Goal: Information Seeking & Learning: Learn about a topic

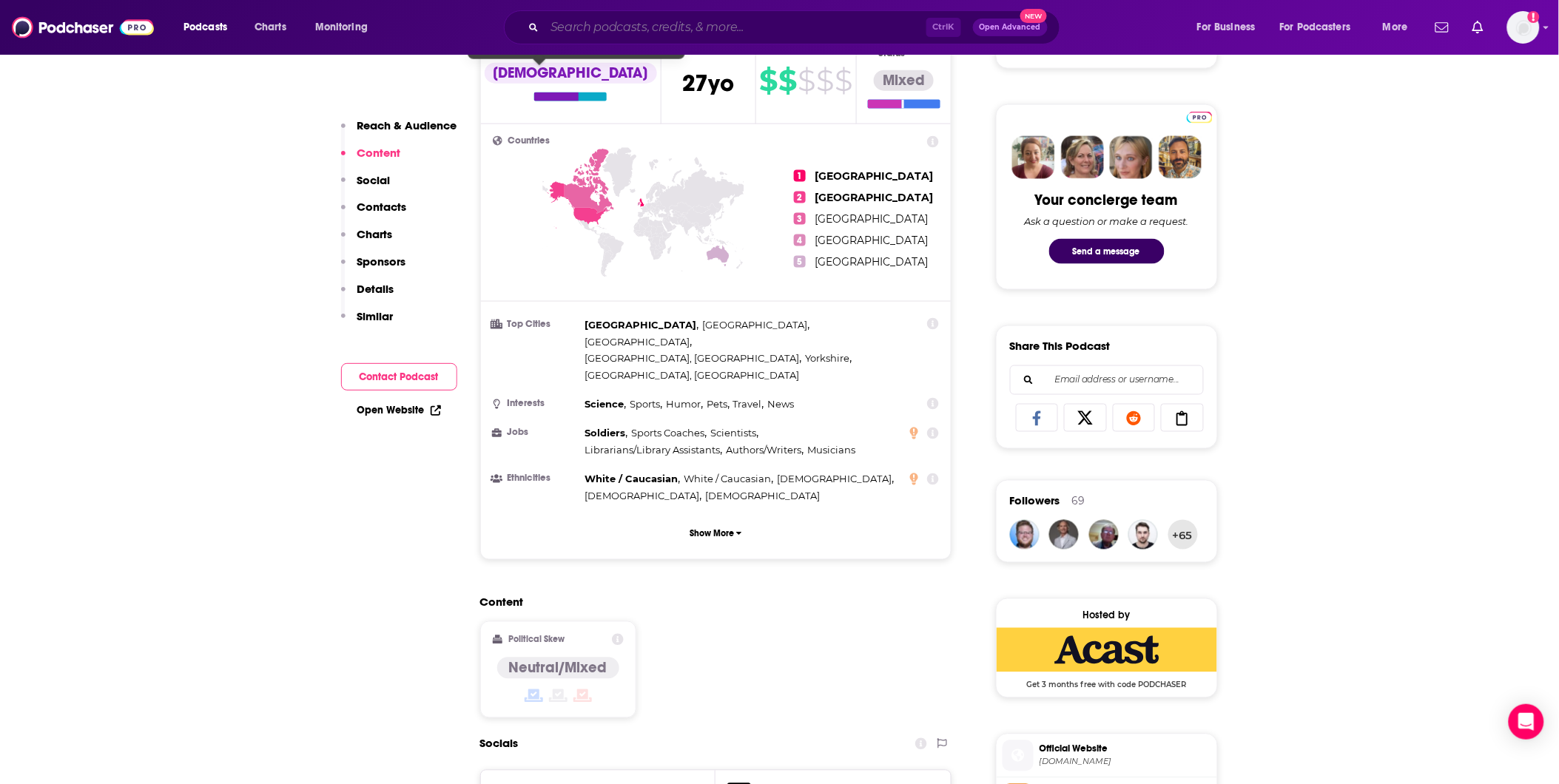
click at [594, 34] on input "Search podcasts, credits, & more..." at bounding box center [735, 27] width 382 height 23
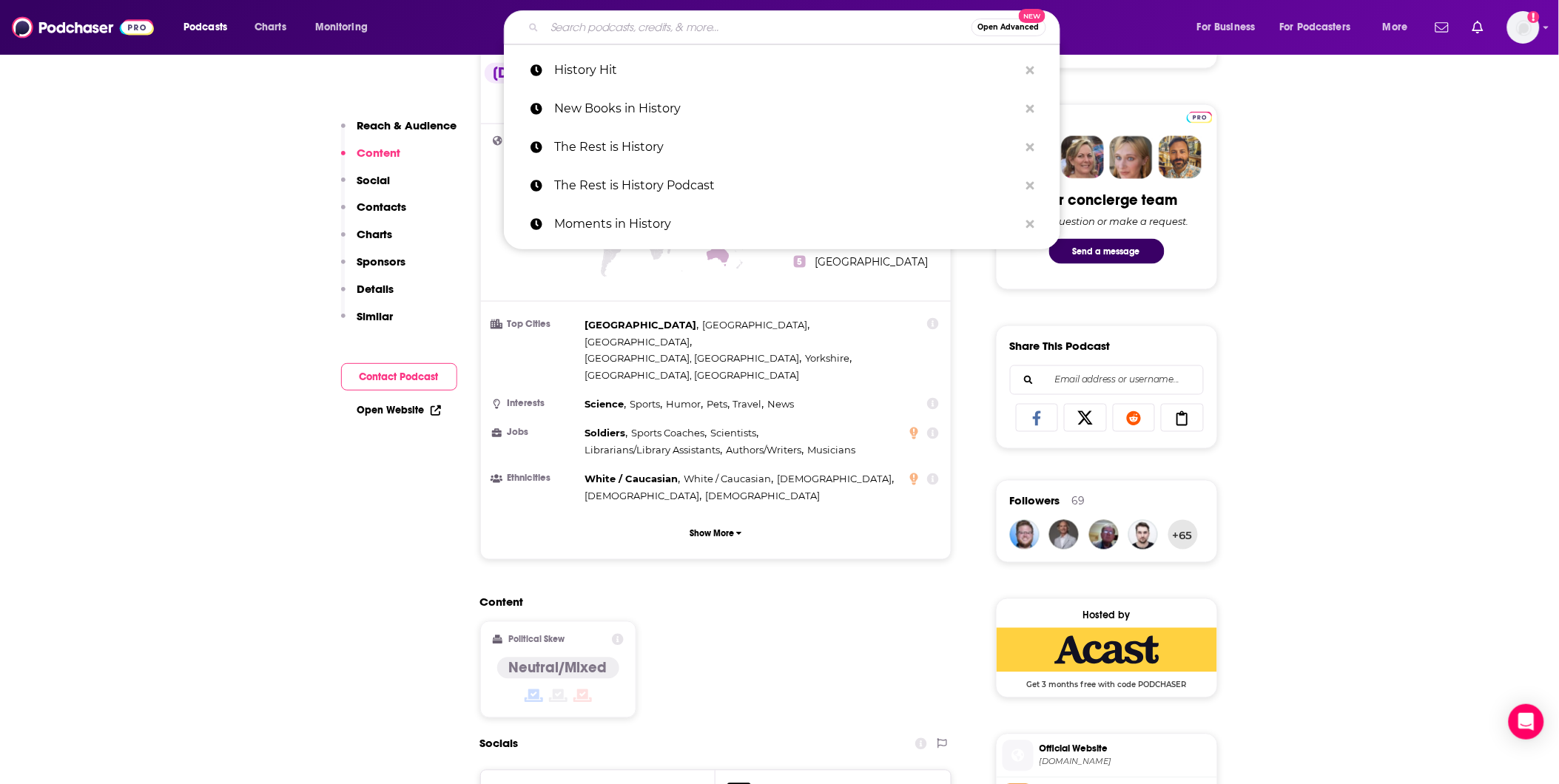
paste input "Afternoon Tea Detective Show"
type input "Afternoon Tea Detective Show"
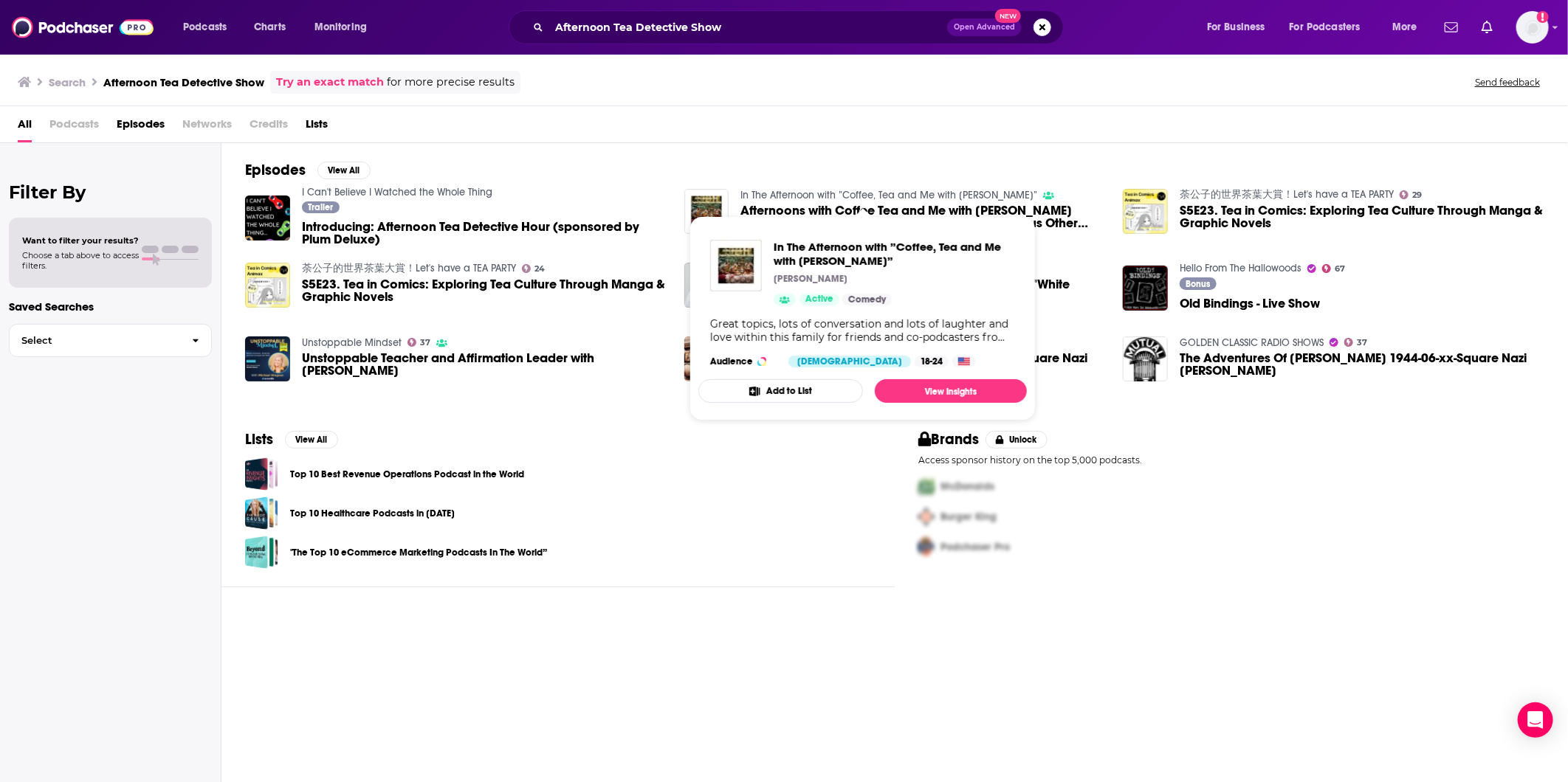
click at [773, 196] on link "In The Afternoon with ”Coffee, Tea and Me with [PERSON_NAME]”" at bounding box center [889, 196] width 297 height 13
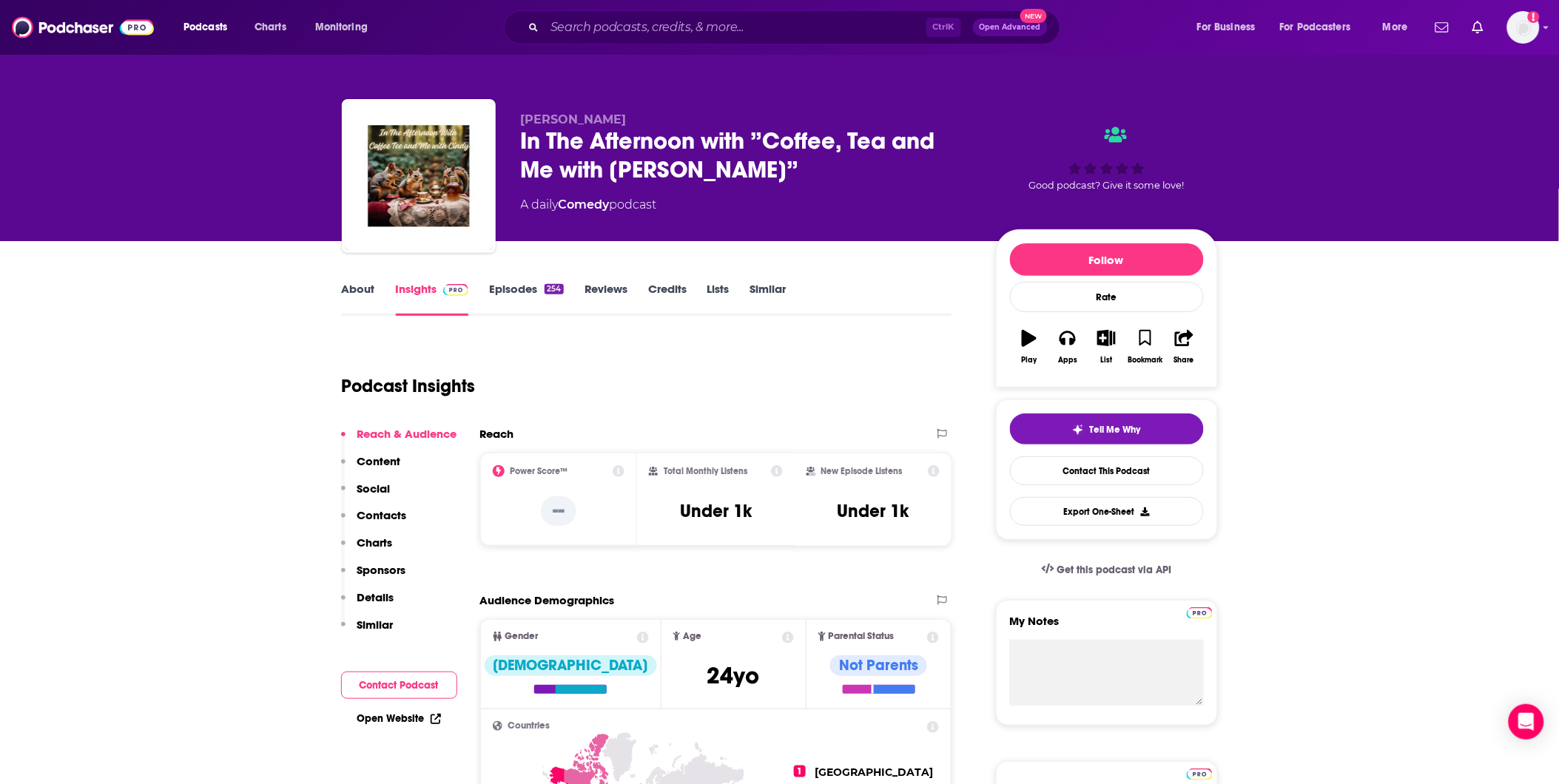
click at [364, 291] on link "About" at bounding box center [359, 298] width 33 height 34
